Goal: Participate in discussion

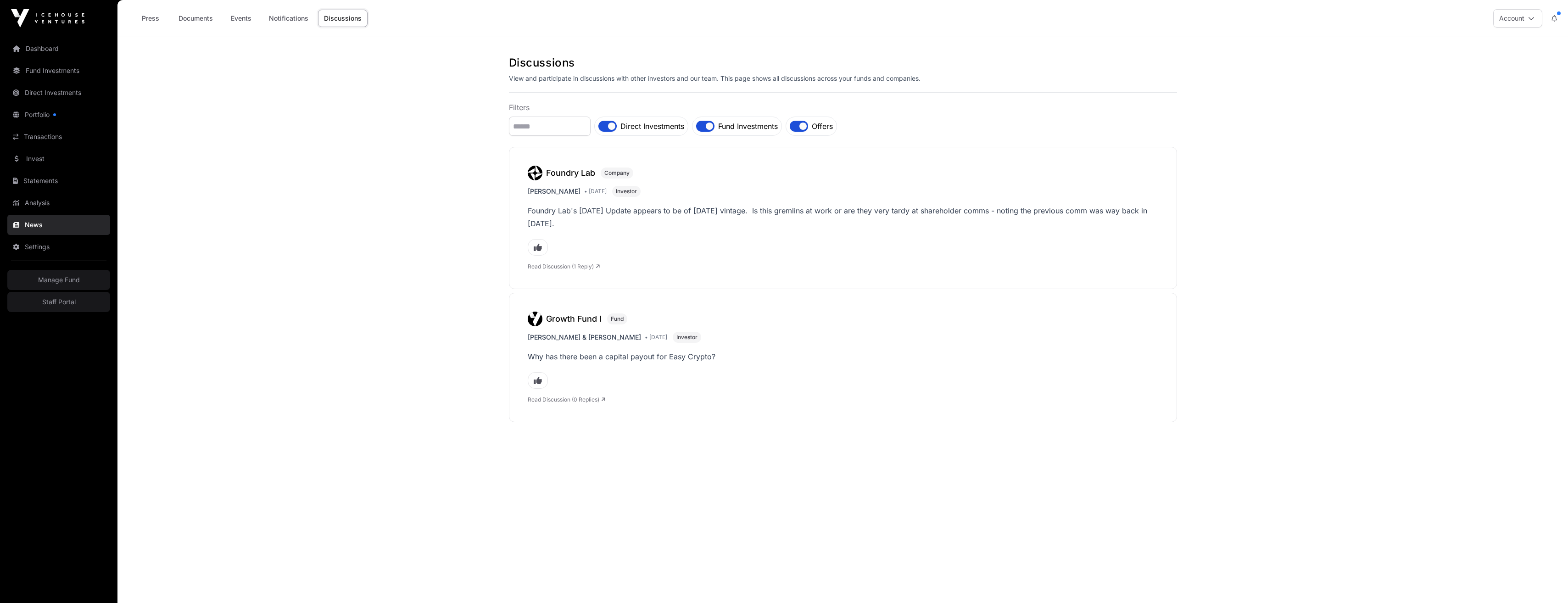
click at [411, 357] on main "Discussions View and participate in discussions with other investors and our te…" at bounding box center [843, 338] width 1451 height 603
click at [580, 263] on link "Read Discussion (1 Reply)" at bounding box center [564, 266] width 72 height 7
